Goal: Task Accomplishment & Management: Manage account settings

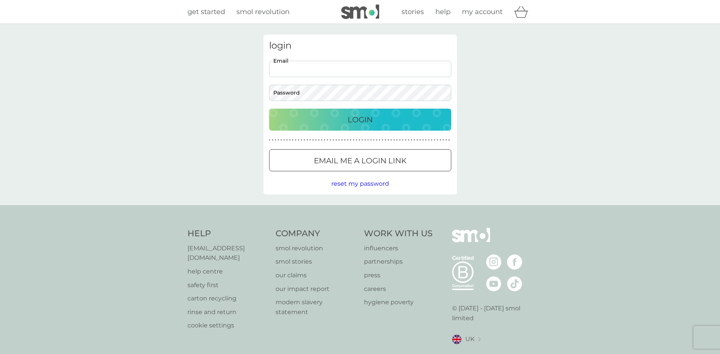
click at [319, 71] on input "Email" at bounding box center [360, 69] width 182 height 16
type input "[PERSON_NAME][EMAIL_ADDRESS][DOMAIN_NAME]"
click at [368, 121] on p "Login" at bounding box center [360, 119] width 25 height 12
click at [269, 109] on button "Login" at bounding box center [360, 120] width 182 height 22
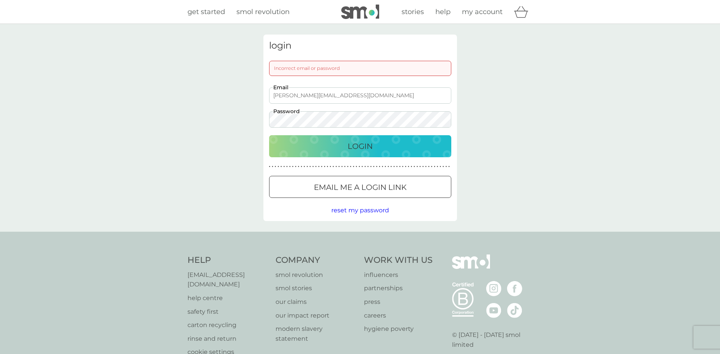
click at [269, 135] on button "Login" at bounding box center [360, 146] width 182 height 22
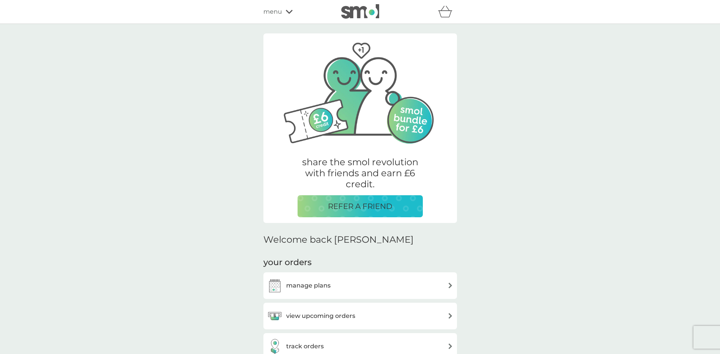
scroll to position [152, 0]
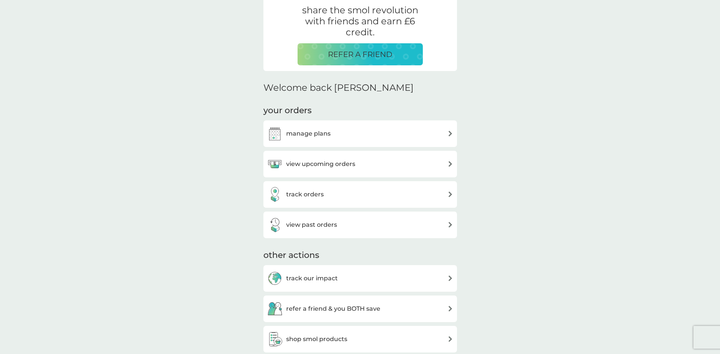
click at [339, 132] on div "manage plans" at bounding box center [360, 133] width 186 height 15
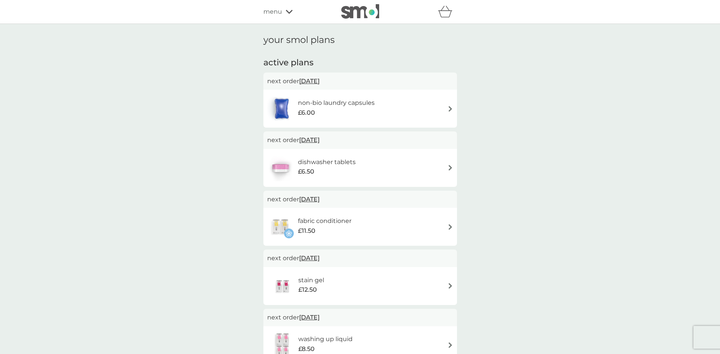
click at [449, 113] on div "non-bio laundry capsules £6.00" at bounding box center [360, 108] width 186 height 27
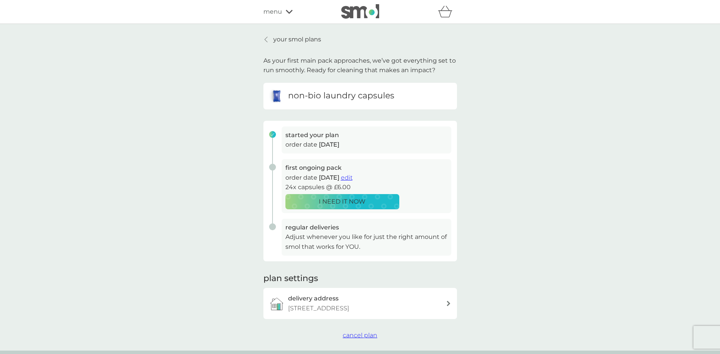
scroll to position [114, 0]
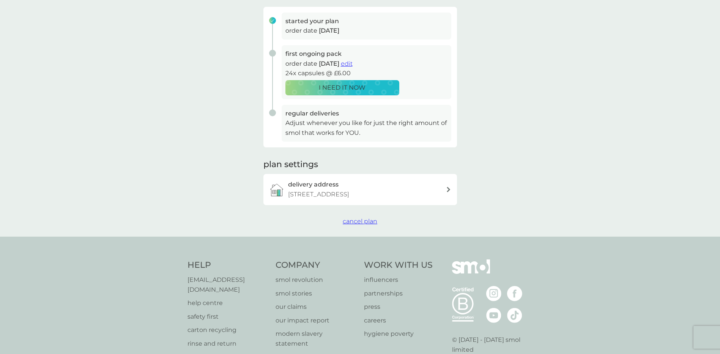
click at [359, 225] on span "cancel plan" at bounding box center [360, 220] width 35 height 7
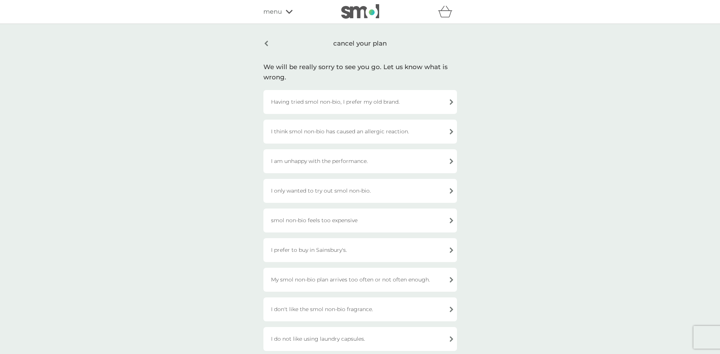
click at [410, 105] on div "Having tried smol non-bio, I prefer my old brand." at bounding box center [360, 102] width 194 height 24
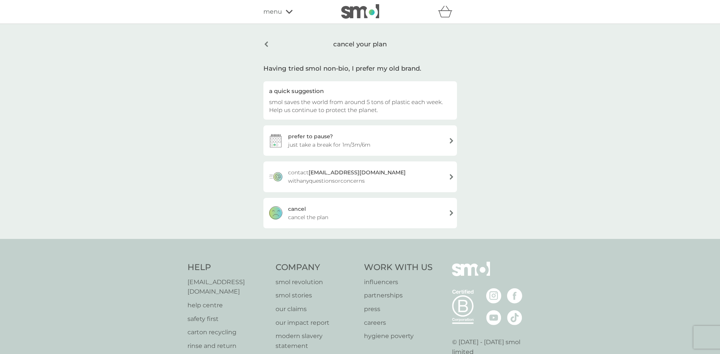
click at [365, 215] on div "cancel cancel the plan" at bounding box center [360, 213] width 194 height 30
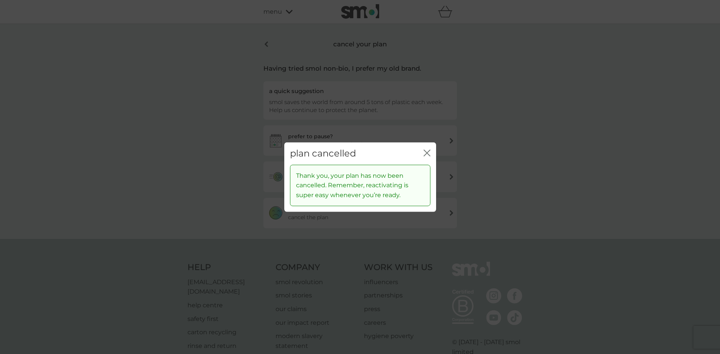
click at [425, 151] on icon "close" at bounding box center [425, 153] width 3 height 6
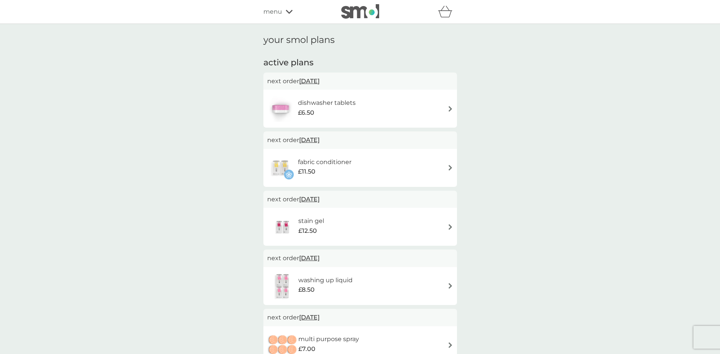
click at [435, 105] on div "dishwasher tablets £6.50" at bounding box center [360, 108] width 186 height 27
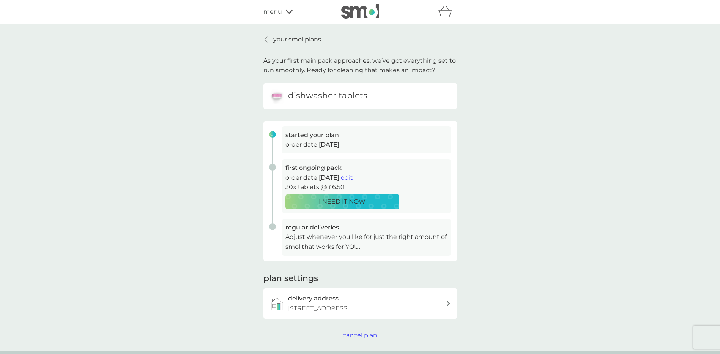
scroll to position [76, 0]
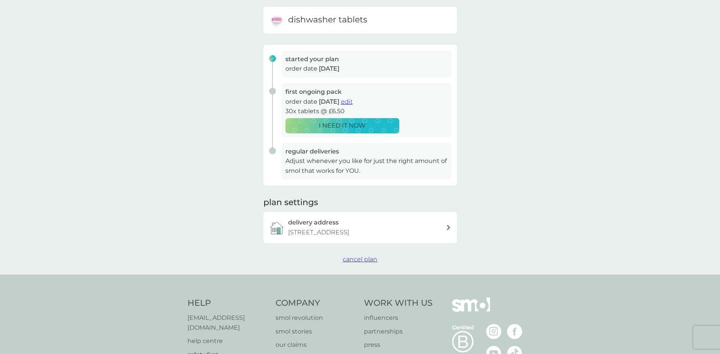
click at [358, 263] on span "cancel plan" at bounding box center [360, 258] width 35 height 7
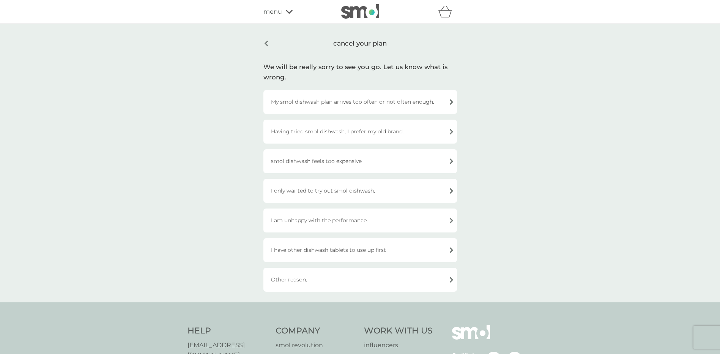
click at [369, 104] on div "My smol dishwash plan arrives too often or not often enough." at bounding box center [360, 102] width 194 height 24
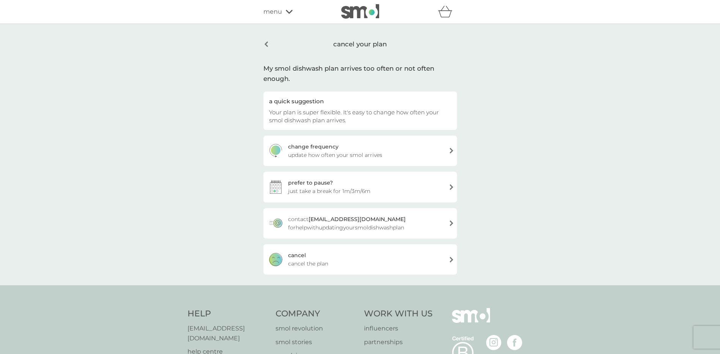
click at [312, 267] on span "cancel the plan" at bounding box center [308, 263] width 40 height 8
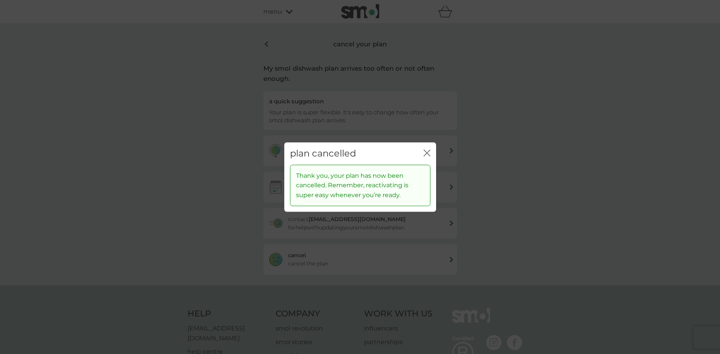
click at [426, 155] on icon "close" at bounding box center [427, 153] width 7 height 7
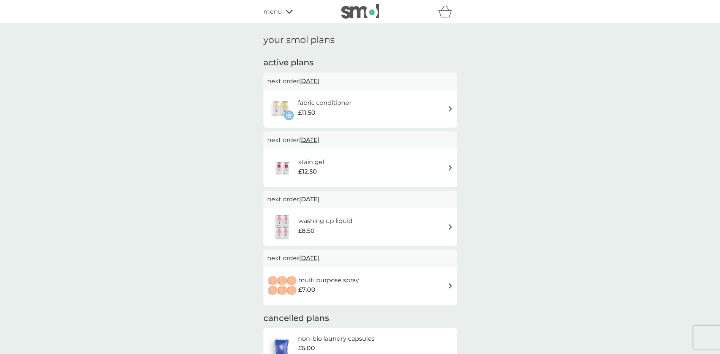
click at [407, 108] on div "fabric conditioner £11.50" at bounding box center [360, 108] width 186 height 27
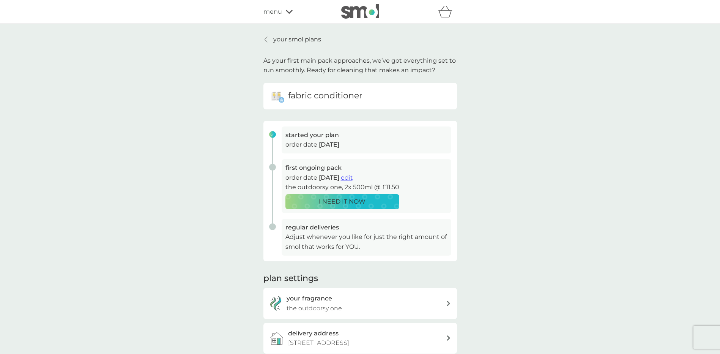
scroll to position [114, 0]
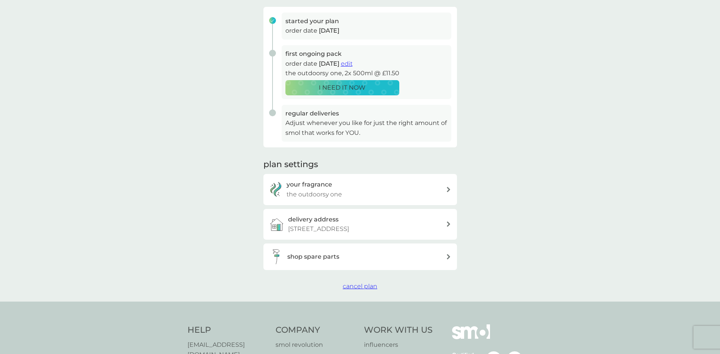
click at [355, 290] on span "cancel plan" at bounding box center [360, 285] width 35 height 7
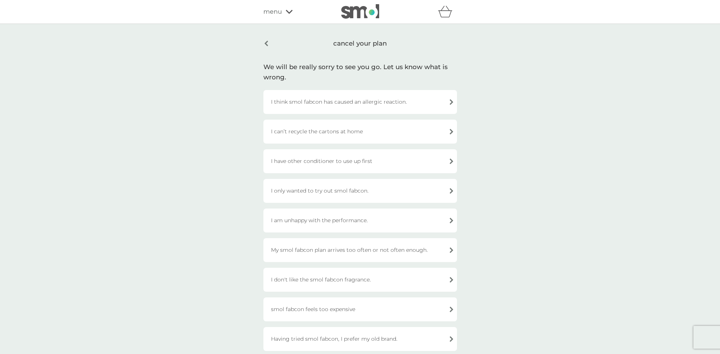
click at [381, 161] on div "I have other conditioner to use up first" at bounding box center [360, 161] width 194 height 24
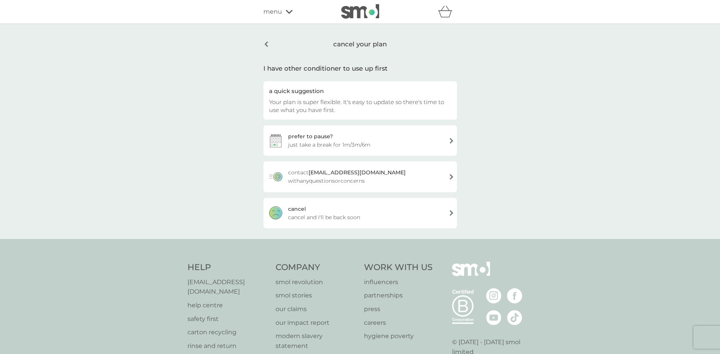
click at [336, 208] on div "cancel cancel and I'll be back soon" at bounding box center [360, 213] width 194 height 30
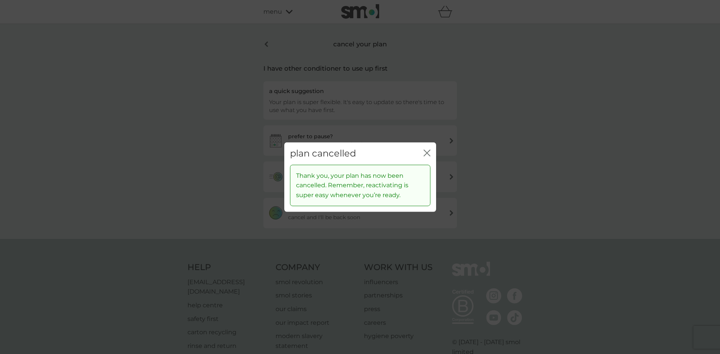
click at [426, 153] on icon "close" at bounding box center [425, 153] width 3 height 6
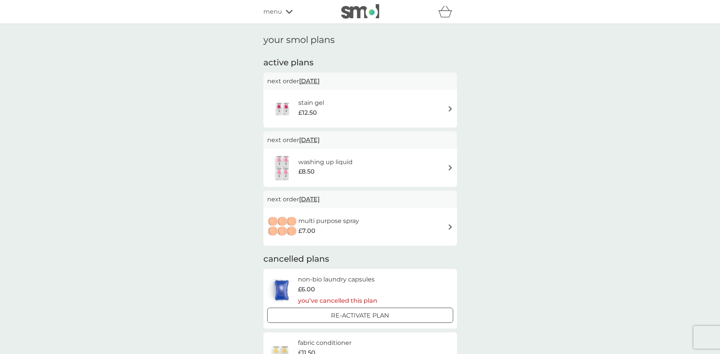
click at [432, 112] on div "stain gel £12.50" at bounding box center [360, 108] width 186 height 27
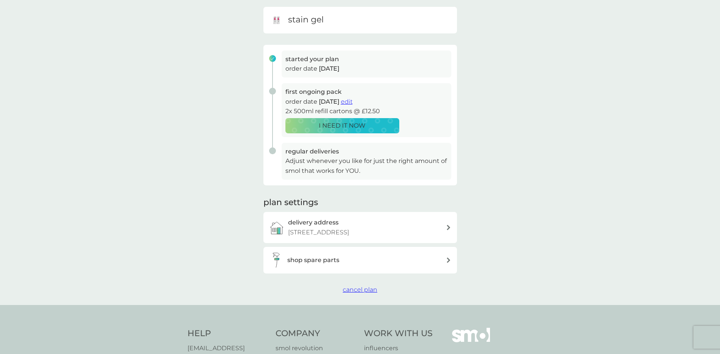
scroll to position [190, 0]
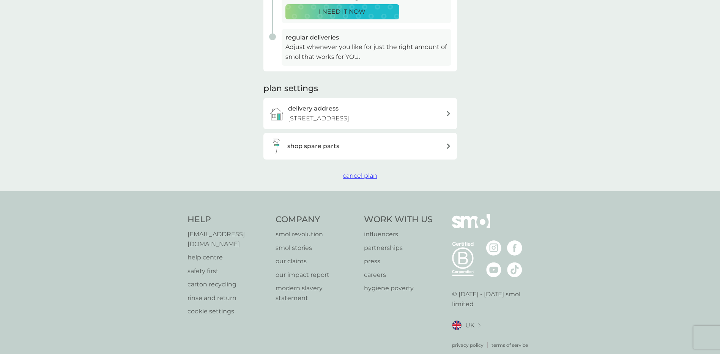
click at [354, 179] on span "cancel plan" at bounding box center [360, 175] width 35 height 7
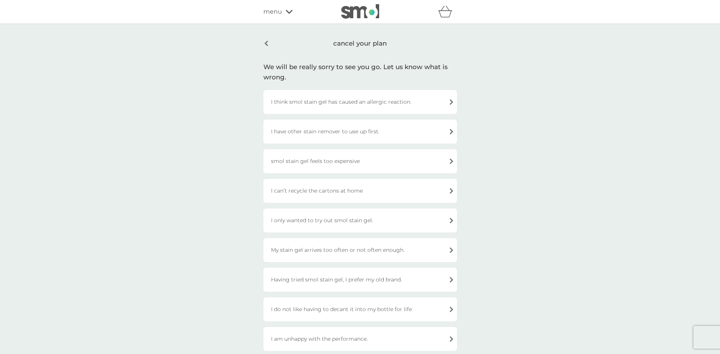
click at [364, 161] on div "smol stain gel feels too expensive" at bounding box center [360, 161] width 194 height 24
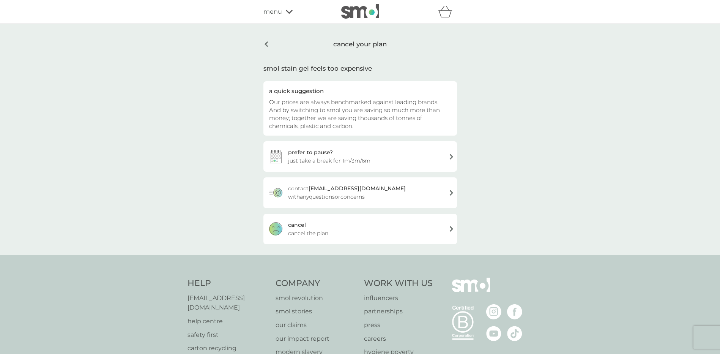
click at [322, 228] on div "cancel cancel the plan" at bounding box center [360, 229] width 194 height 30
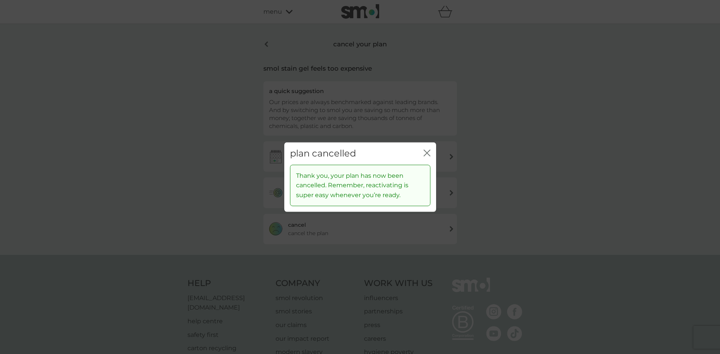
click at [263, 42] on div "plan cancelled close Thank you, your plan has now been cancelled. Remember, rea…" at bounding box center [360, 177] width 720 height 354
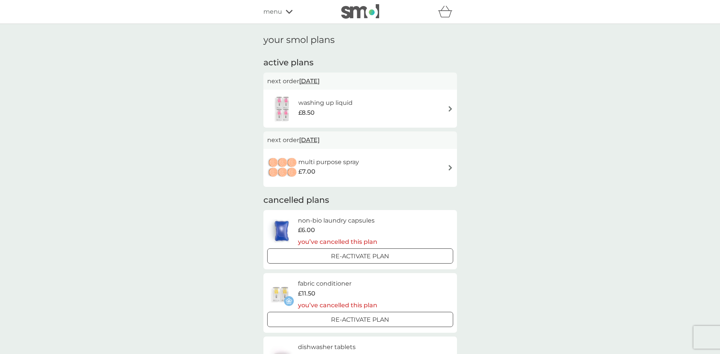
click at [431, 109] on div "washing up liquid £8.50" at bounding box center [360, 108] width 186 height 27
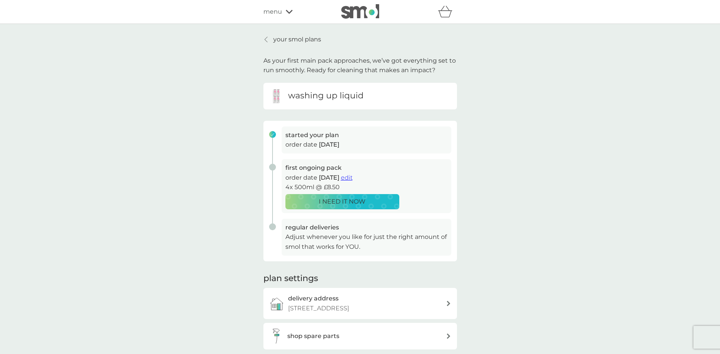
scroll to position [152, 0]
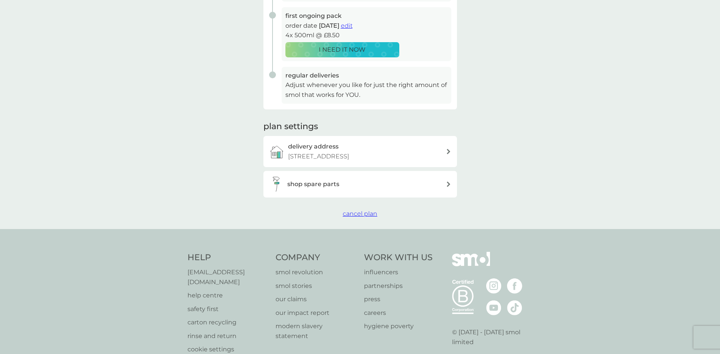
click at [330, 192] on div "shop spare parts" at bounding box center [357, 183] width 177 height 15
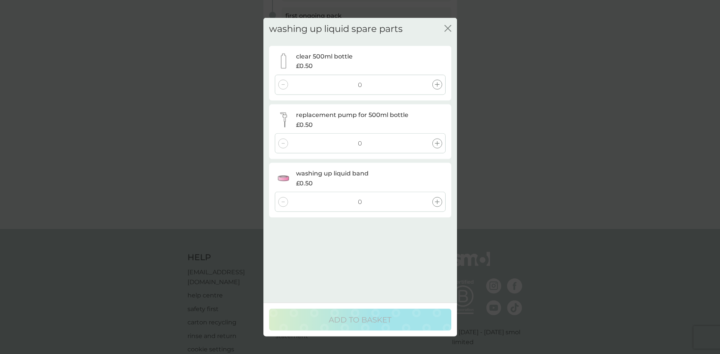
click at [444, 19] on div "washing up liquid spare parts close" at bounding box center [360, 29] width 182 height 22
click at [445, 24] on div "close" at bounding box center [447, 29] width 7 height 11
click at [450, 28] on icon "close" at bounding box center [447, 28] width 7 height 7
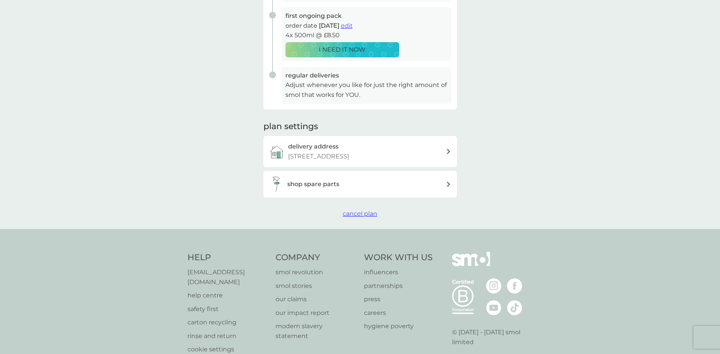
drag, startPoint x: 356, startPoint y: 225, endPoint x: 358, endPoint y: 230, distance: 4.9
click at [356, 217] on span "cancel plan" at bounding box center [360, 213] width 35 height 7
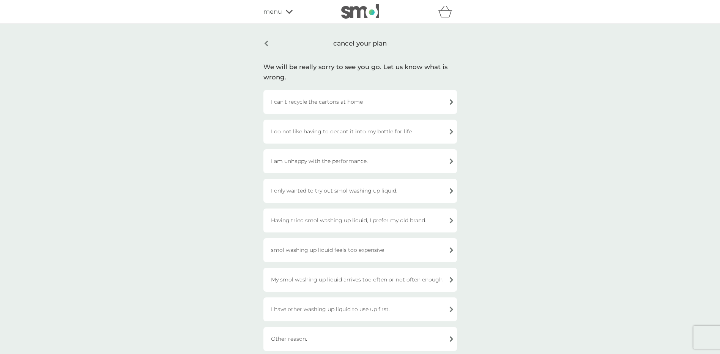
click at [347, 164] on div "I am unhappy with the performance." at bounding box center [360, 161] width 194 height 24
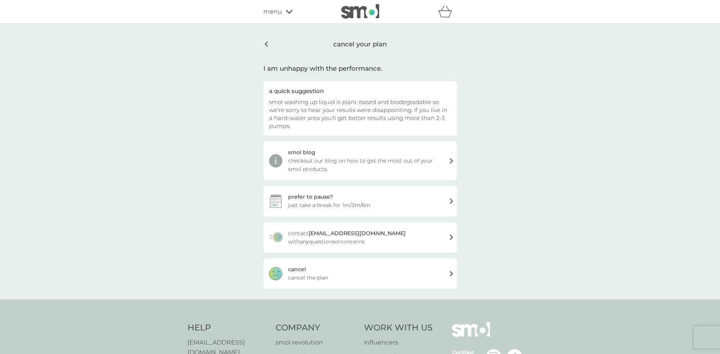
scroll to position [114, 0]
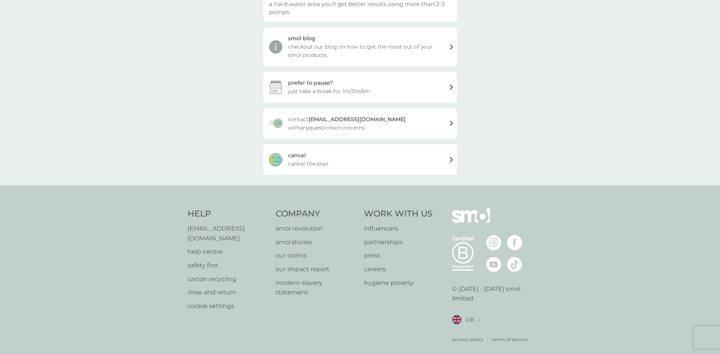
click at [323, 158] on div "cancel cancel the plan" at bounding box center [360, 159] width 194 height 30
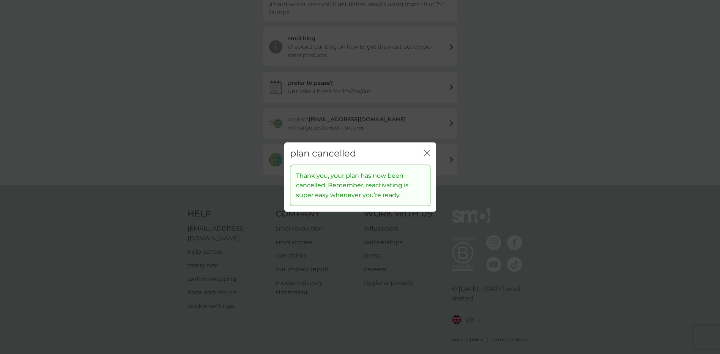
click at [425, 151] on icon "close" at bounding box center [425, 153] width 3 height 6
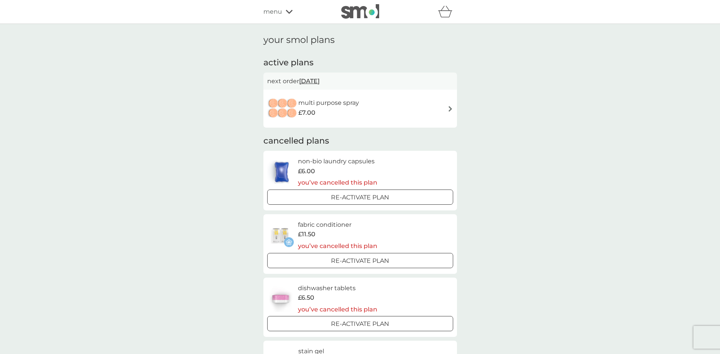
click at [349, 112] on div "£7.00" at bounding box center [328, 113] width 61 height 10
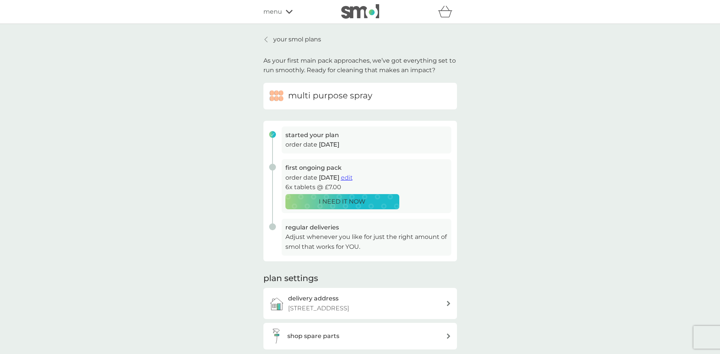
scroll to position [207, 0]
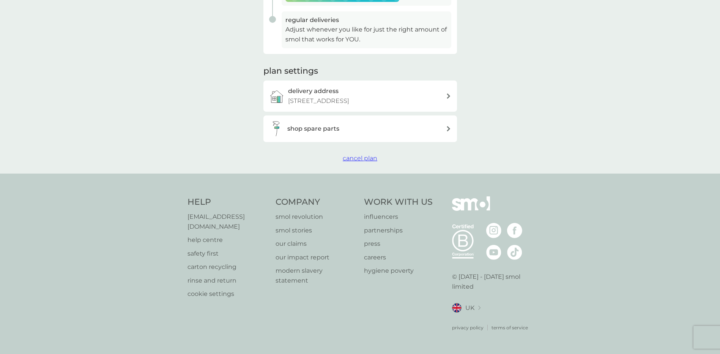
click at [370, 162] on span "cancel plan" at bounding box center [360, 157] width 35 height 7
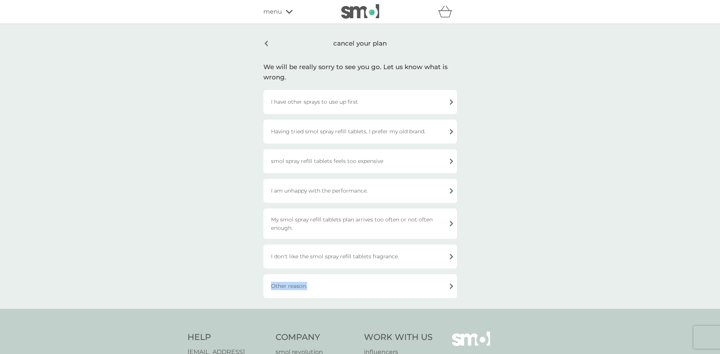
drag, startPoint x: 312, startPoint y: 285, endPoint x: 485, endPoint y: 242, distance: 178.3
click at [485, 242] on div "cancel your plan We will be really sorry to see you go. Let us know what is wro…" at bounding box center [360, 166] width 720 height 285
click at [395, 257] on div "I don't like the smol spray refill tablets fragrance." at bounding box center [360, 256] width 194 height 24
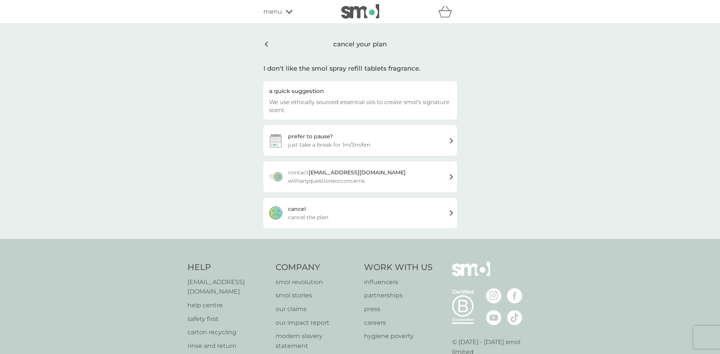
click at [320, 210] on div "cancel cancel the plan" at bounding box center [360, 213] width 194 height 30
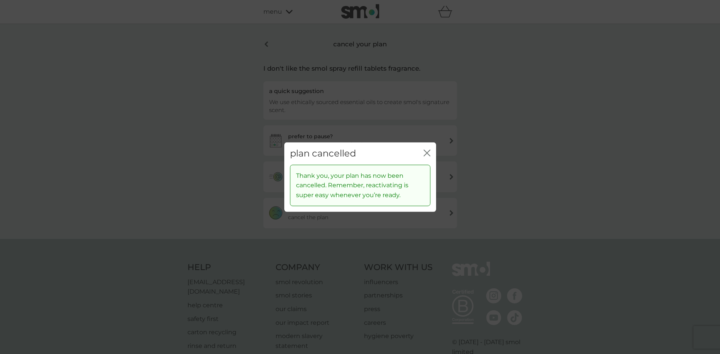
click at [428, 152] on icon "close" at bounding box center [427, 153] width 7 height 7
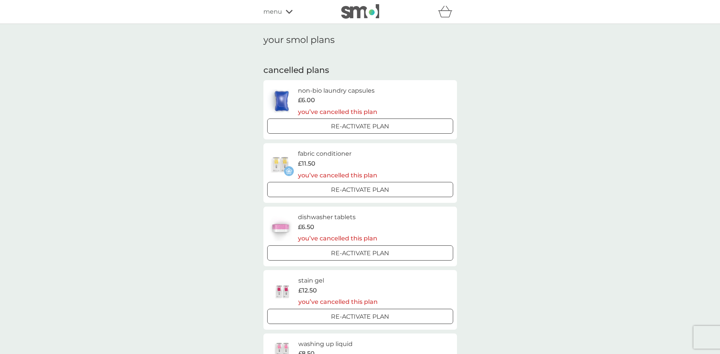
click at [287, 12] on icon at bounding box center [289, 12] width 7 height 4
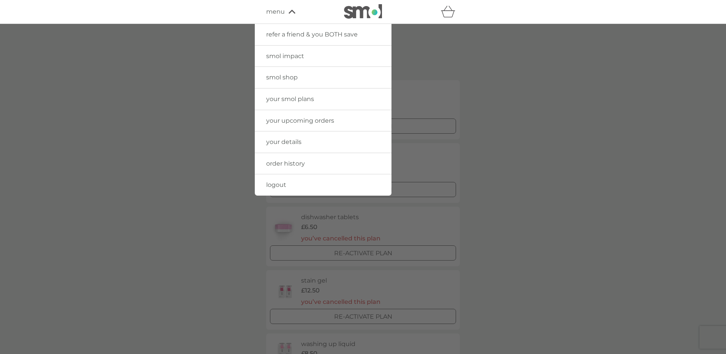
click at [287, 144] on span "your details" at bounding box center [283, 141] width 35 height 7
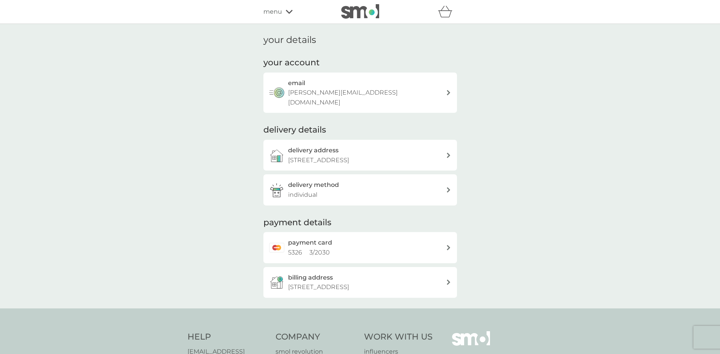
click at [429, 84] on div "email j.pullen@maritimetransport.com" at bounding box center [367, 92] width 158 height 29
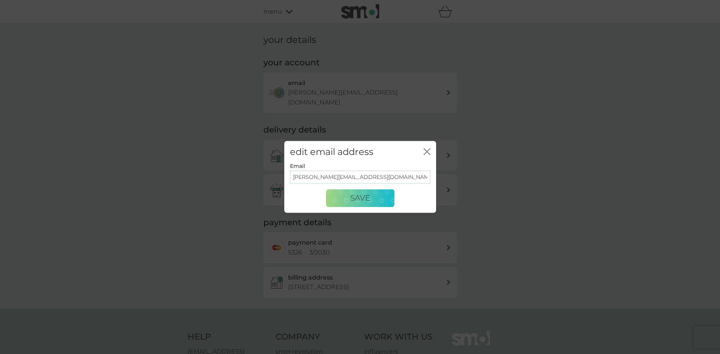
click at [425, 152] on icon "close" at bounding box center [427, 151] width 7 height 7
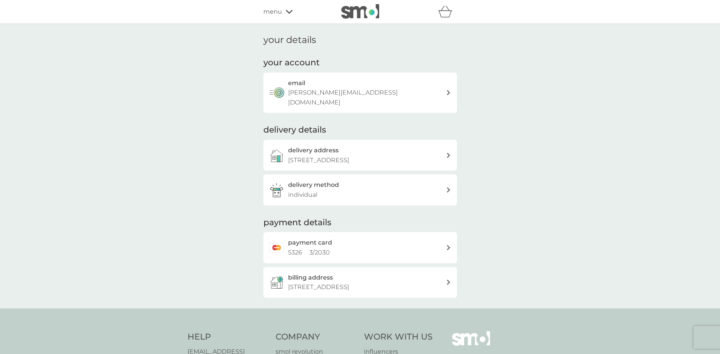
scroll to position [38, 0]
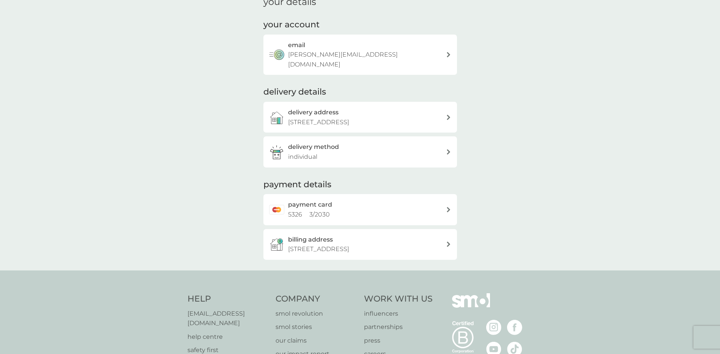
click at [435, 207] on div "payment card 5326 3 / 2030" at bounding box center [367, 209] width 158 height 19
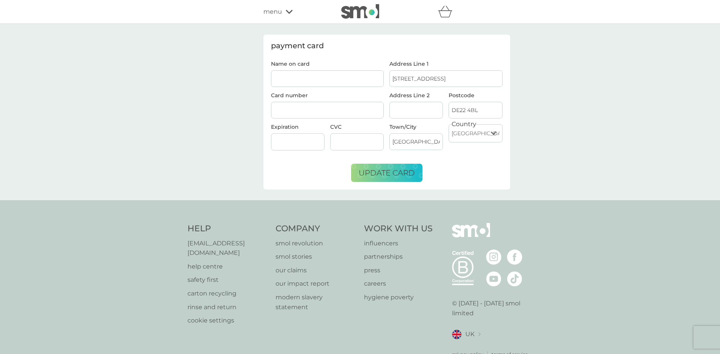
click at [278, 14] on span "menu" at bounding box center [272, 12] width 19 height 10
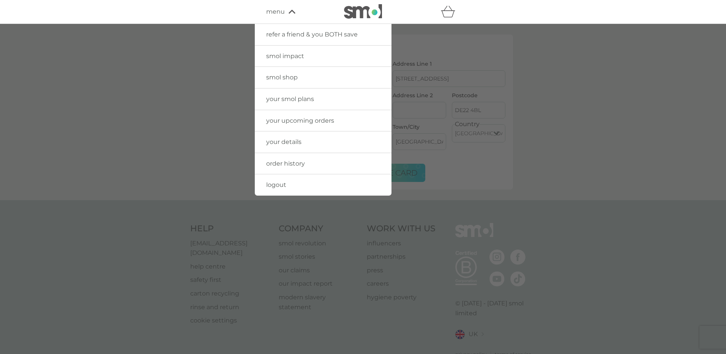
click at [300, 122] on span "your upcoming orders" at bounding box center [300, 120] width 68 height 7
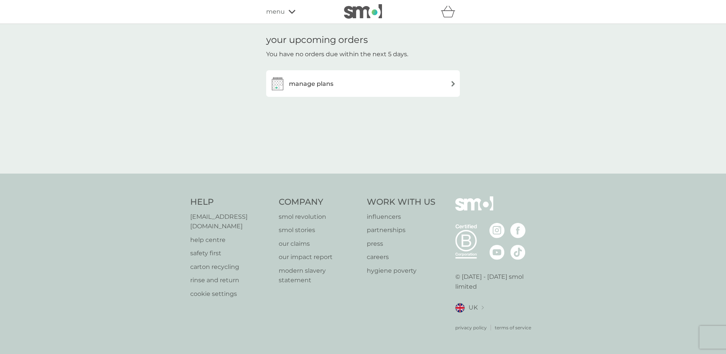
click at [288, 14] on div "menu" at bounding box center [298, 12] width 65 height 10
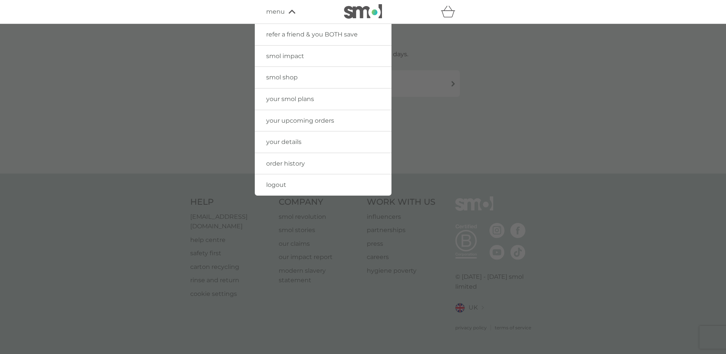
click at [293, 144] on span "your details" at bounding box center [283, 141] width 35 height 7
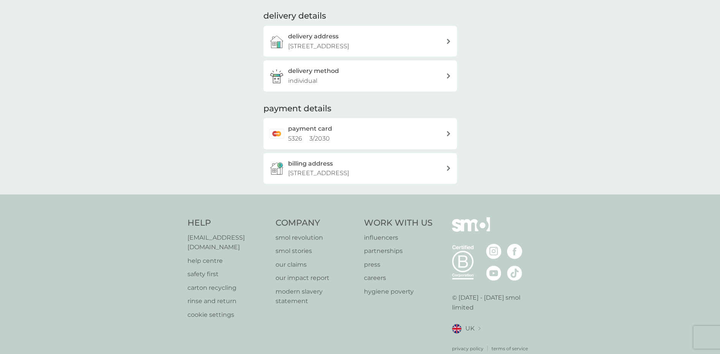
scroll to position [38, 0]
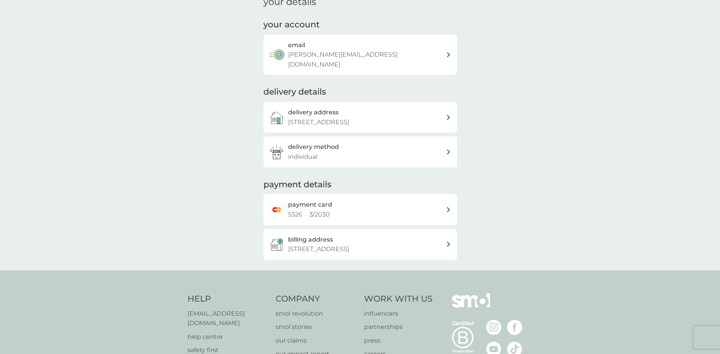
click at [447, 153] on icon at bounding box center [449, 151] width 4 height 5
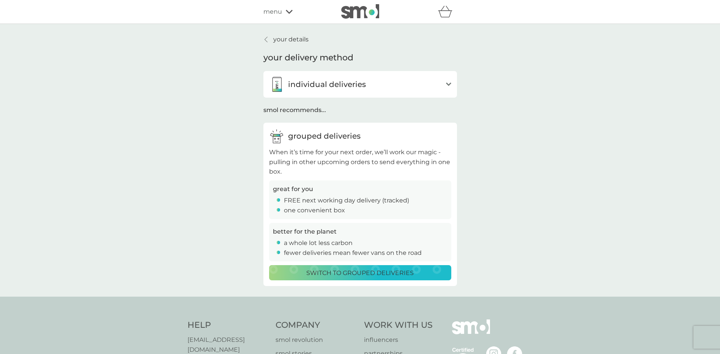
click at [374, 74] on div "individual deliveries open" at bounding box center [360, 84] width 194 height 27
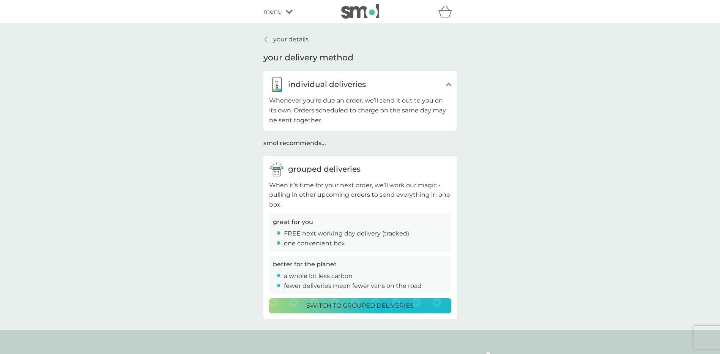
click at [374, 80] on div "individual deliveries" at bounding box center [355, 84] width 173 height 15
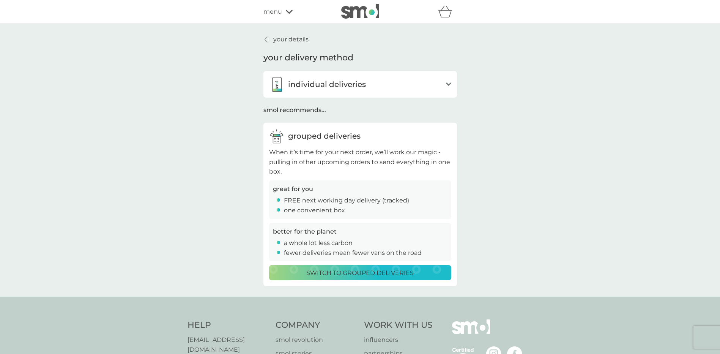
click at [273, 43] on p "your details" at bounding box center [290, 40] width 35 height 10
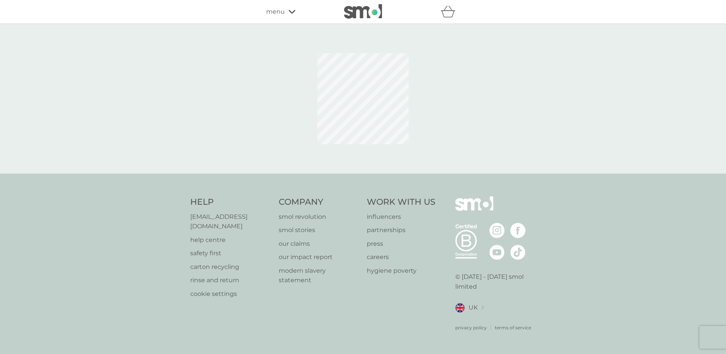
click at [284, 11] on div "menu" at bounding box center [298, 12] width 65 height 10
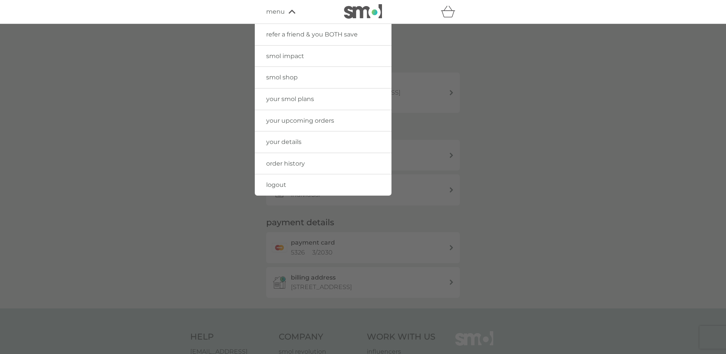
click at [242, 199] on div at bounding box center [363, 201] width 726 height 354
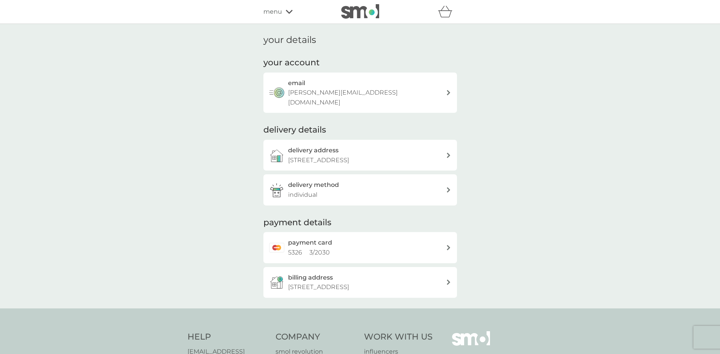
click at [271, 11] on span "menu" at bounding box center [272, 12] width 19 height 10
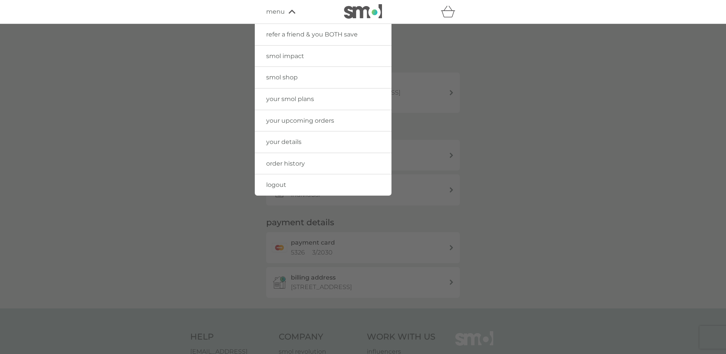
click at [291, 162] on span "order history" at bounding box center [285, 163] width 39 height 7
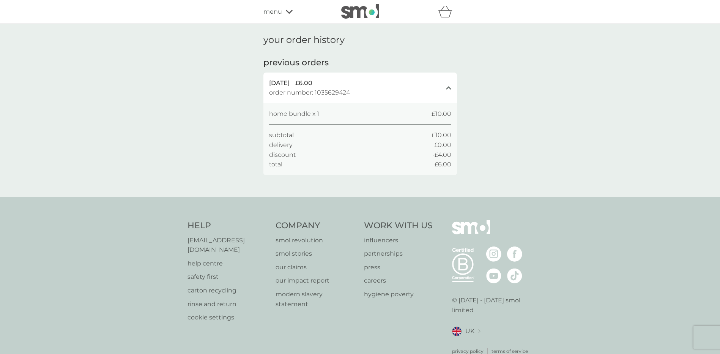
click at [286, 13] on icon at bounding box center [289, 11] width 7 height 5
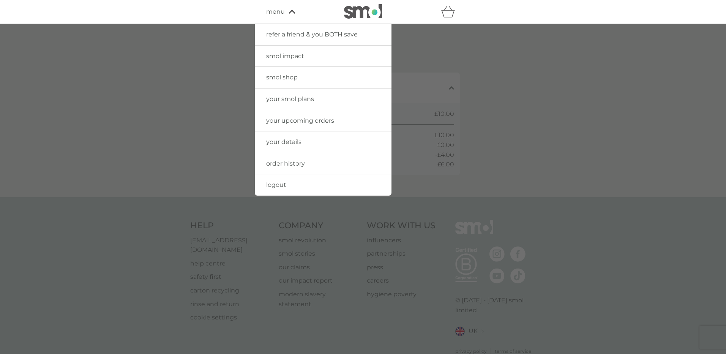
click at [218, 184] on div at bounding box center [363, 201] width 726 height 354
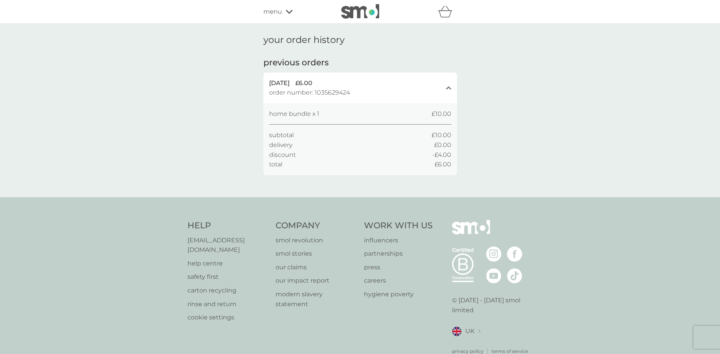
click at [363, 11] on img at bounding box center [360, 11] width 38 height 14
